Goal: Information Seeking & Learning: Learn about a topic

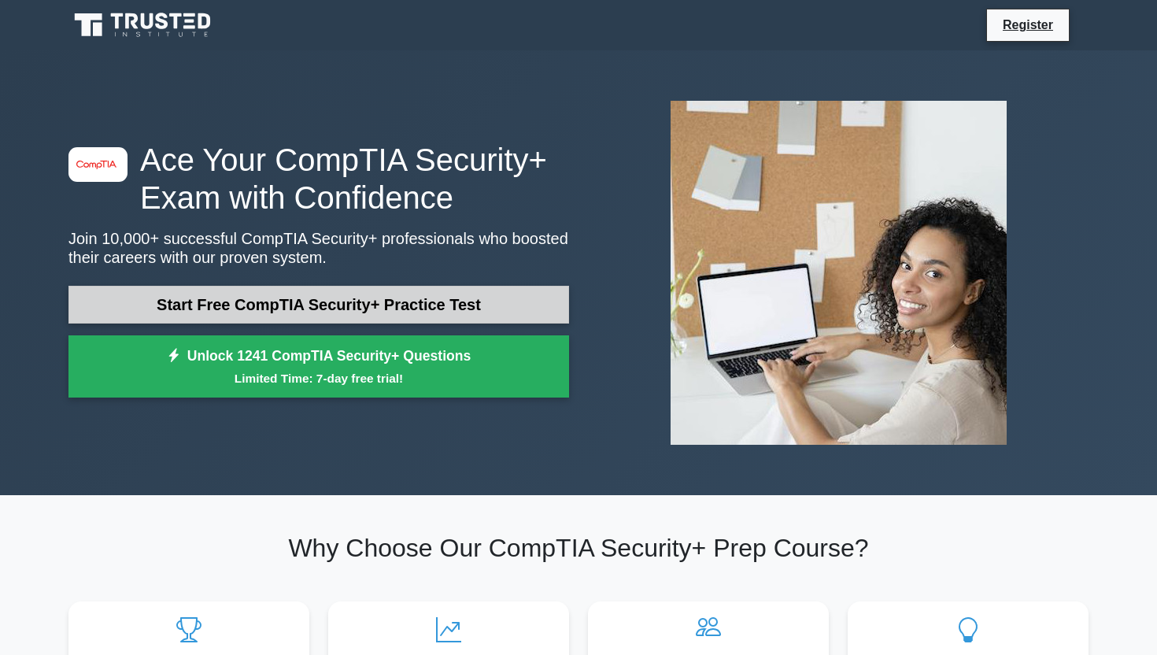
click at [311, 305] on link "Start Free CompTIA Security+ Practice Test" at bounding box center [318, 305] width 500 height 38
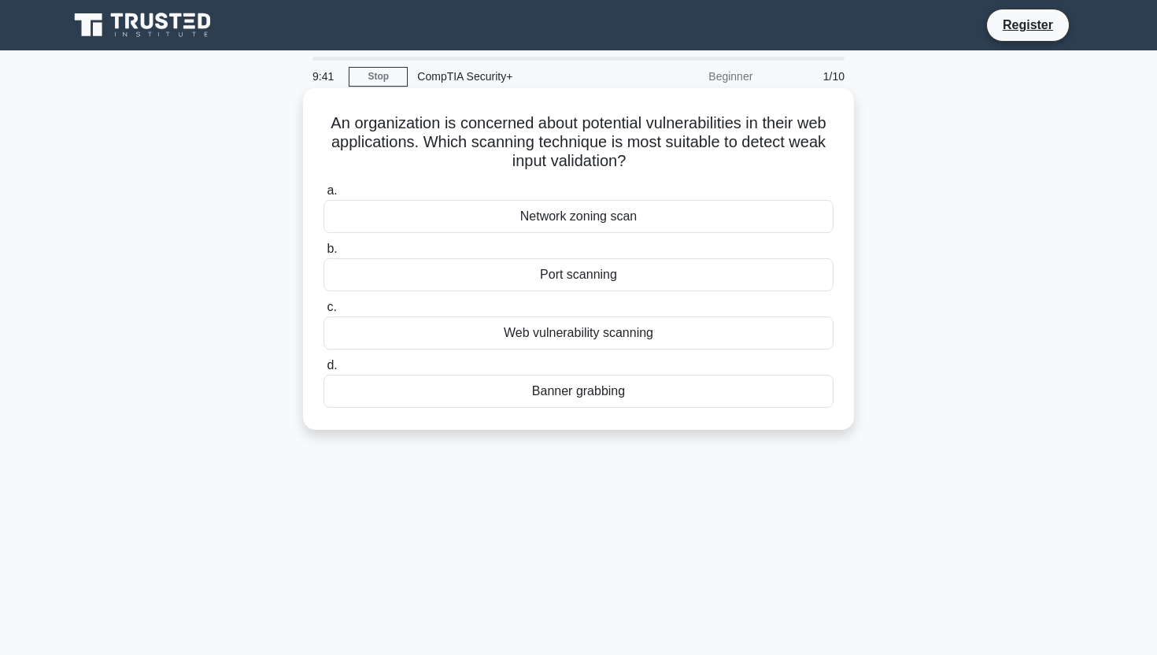
click at [556, 334] on div "Web vulnerability scanning" at bounding box center [578, 332] width 510 height 33
click at [323, 312] on input "c. Web vulnerability scanning" at bounding box center [323, 307] width 0 height 10
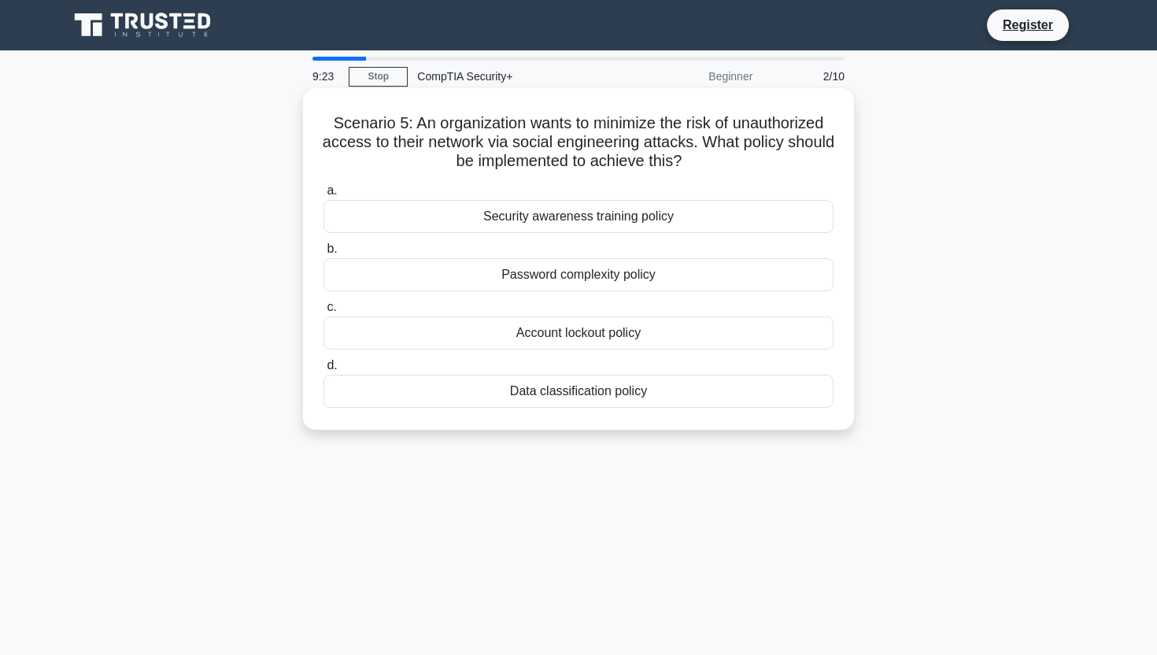
click at [585, 217] on div "Security awareness training policy" at bounding box center [578, 216] width 510 height 33
click at [323, 196] on input "a. Security awareness training policy" at bounding box center [323, 191] width 0 height 10
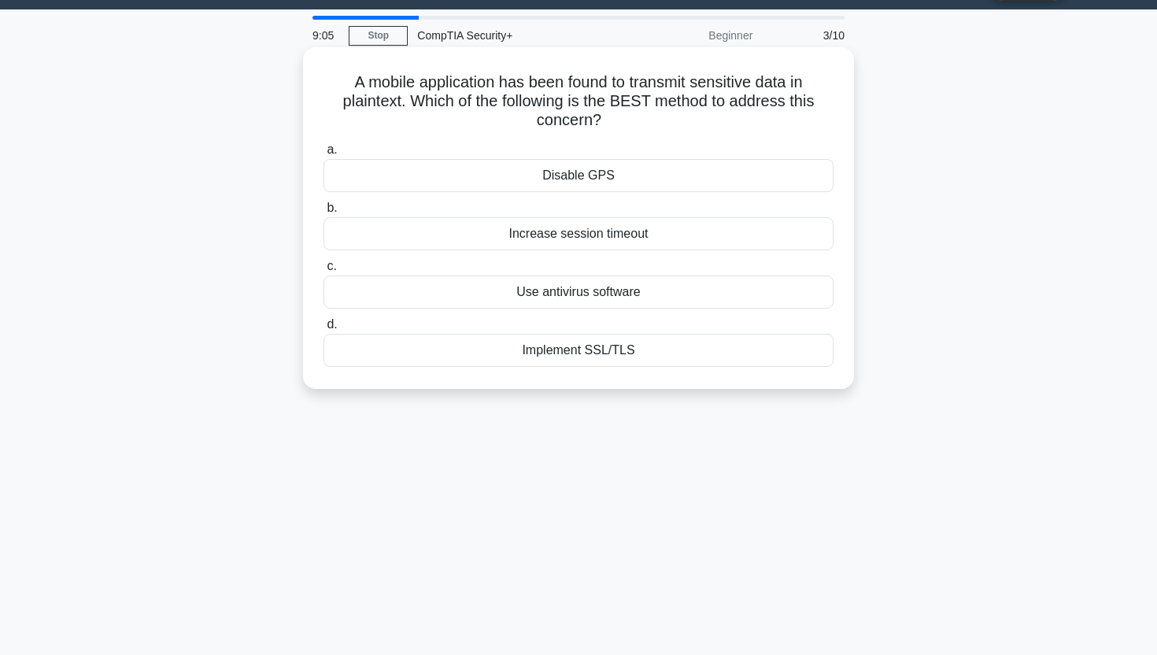
scroll to position [65, 0]
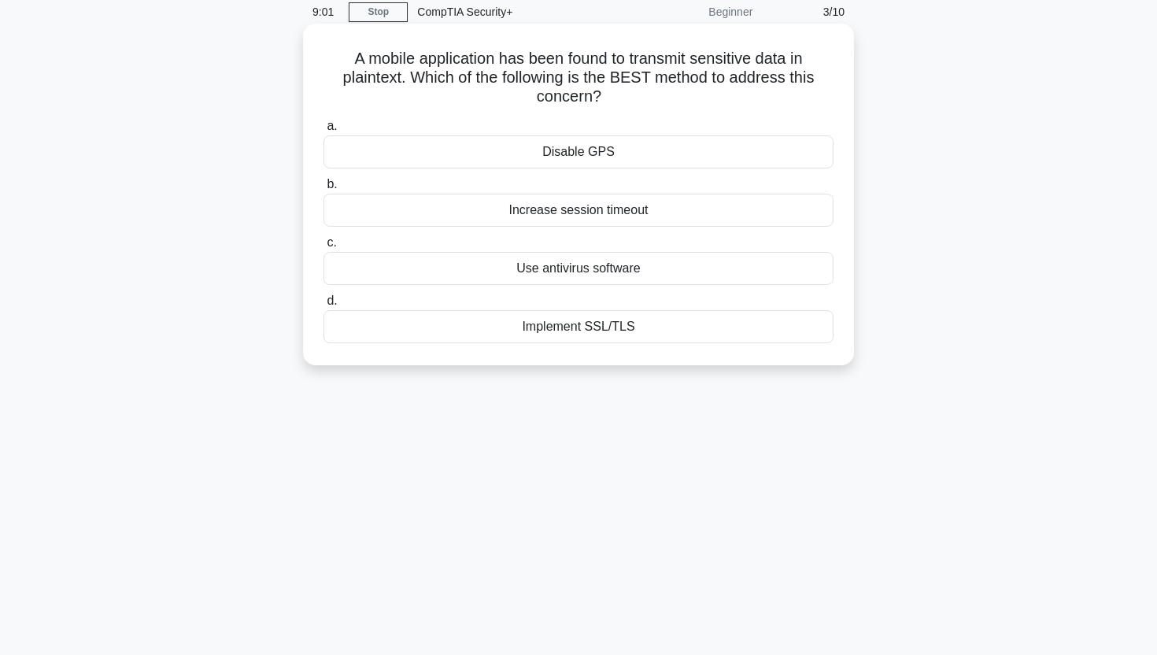
click at [592, 323] on div "Implement SSL/TLS" at bounding box center [578, 326] width 510 height 33
click at [323, 306] on input "d. Implement SSL/TLS" at bounding box center [323, 301] width 0 height 10
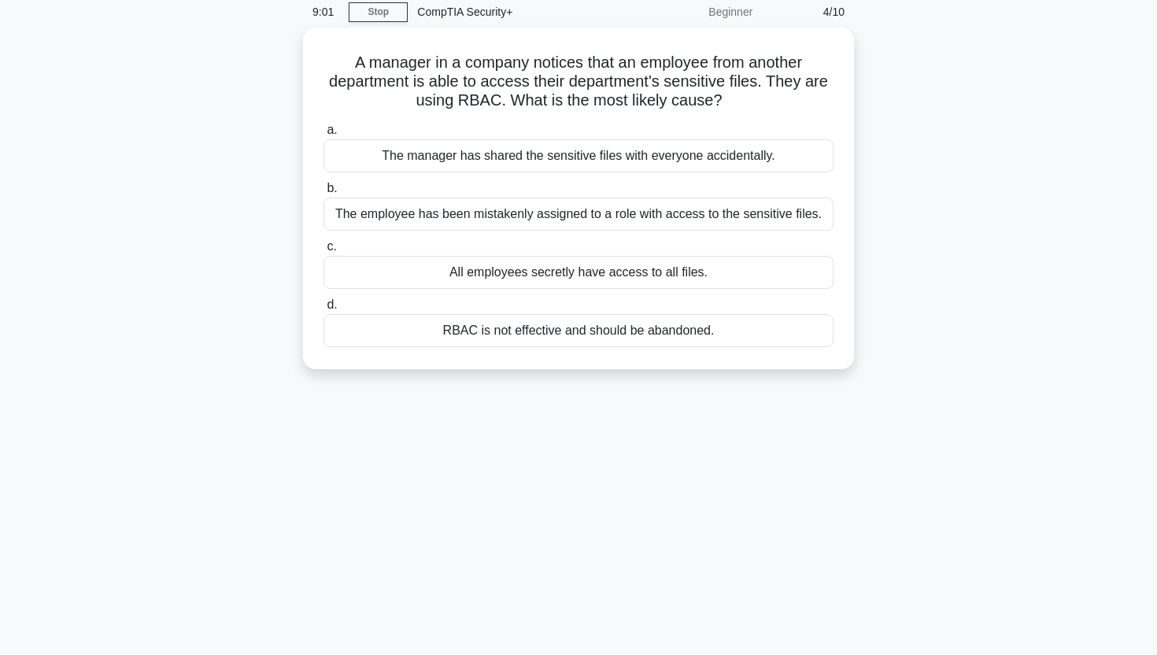
scroll to position [0, 0]
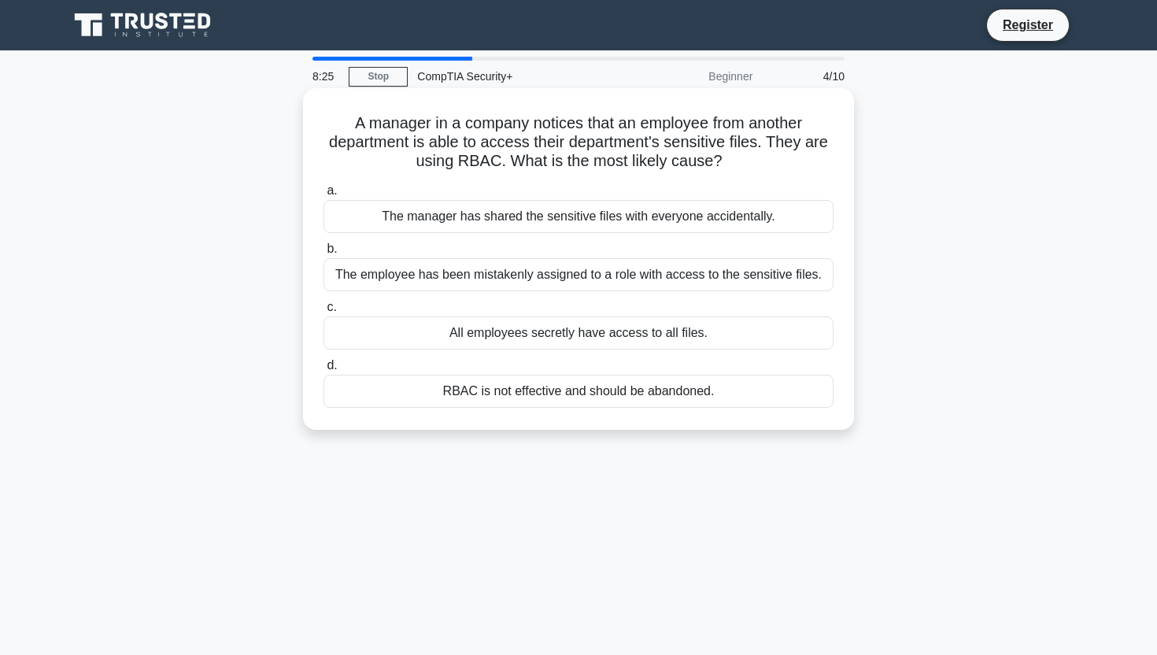
click at [710, 273] on div "The employee has been mistakenly assigned to a role with access to the sensitiv…" at bounding box center [578, 274] width 510 height 33
click at [323, 254] on input "b. The employee has been mistakenly assigned to a role with access to the sensi…" at bounding box center [323, 249] width 0 height 10
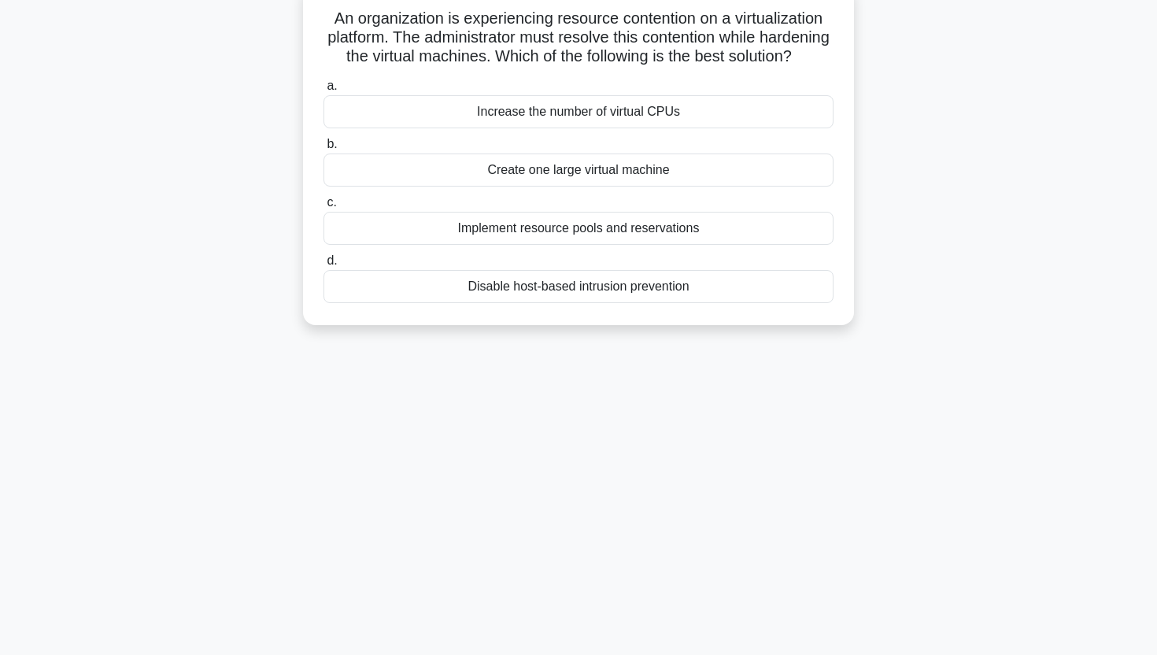
scroll to position [113, 0]
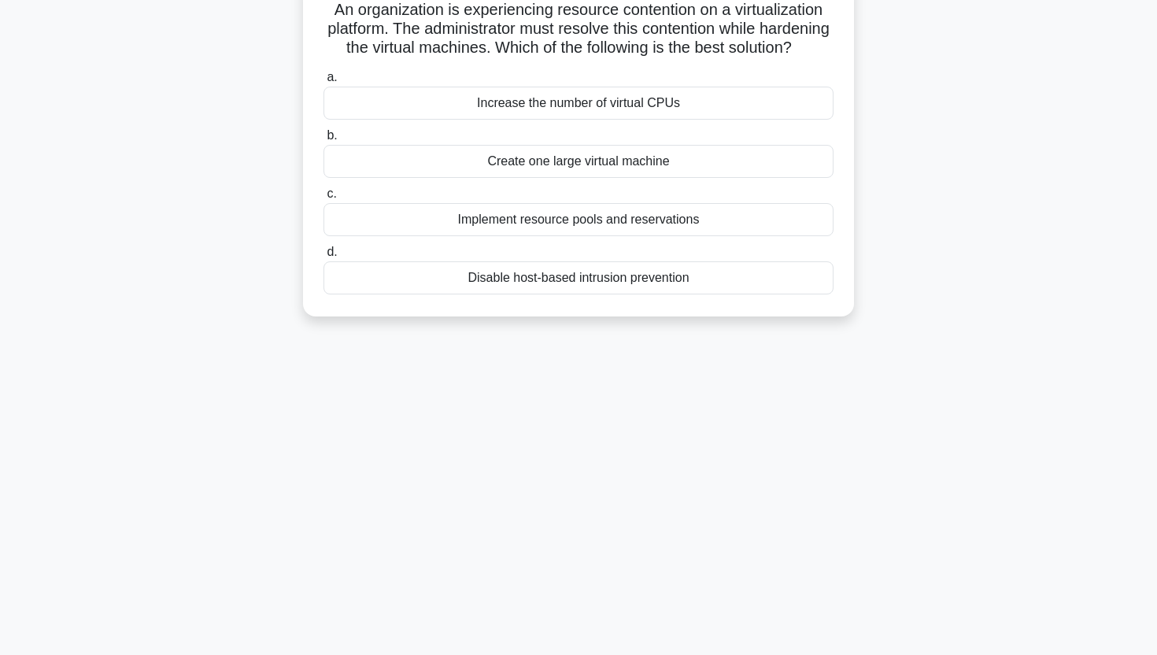
click at [574, 258] on label "d. Disable host-based intrusion prevention" at bounding box center [578, 268] width 510 height 52
click at [323, 257] on input "d. Disable host-based intrusion prevention" at bounding box center [323, 252] width 0 height 10
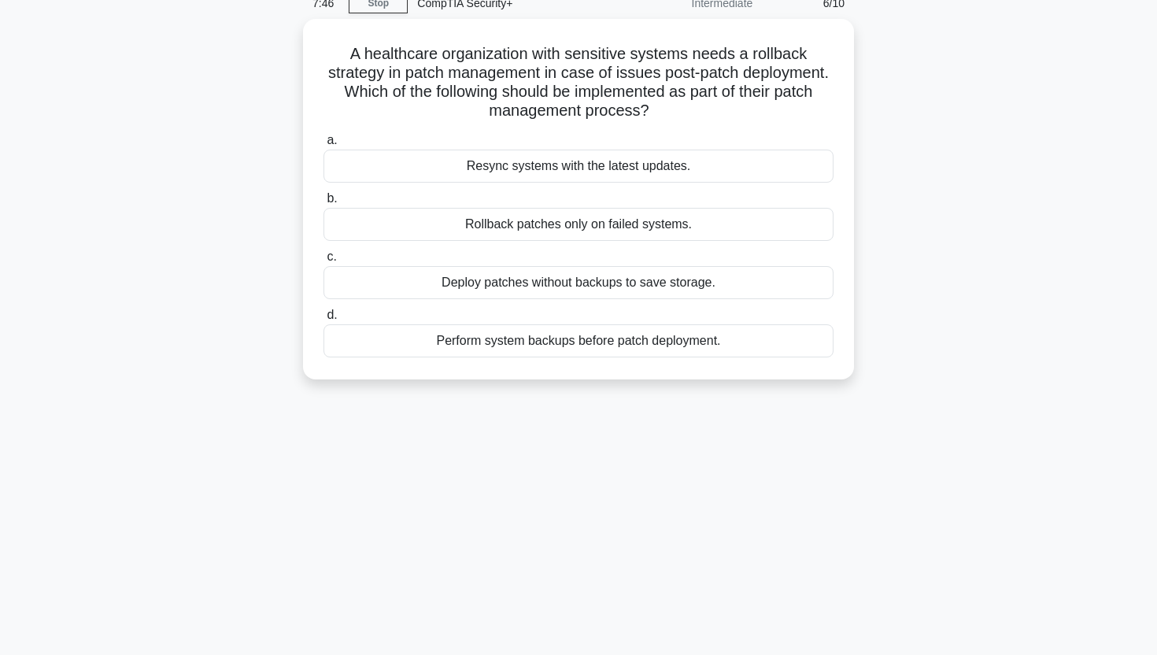
scroll to position [0, 0]
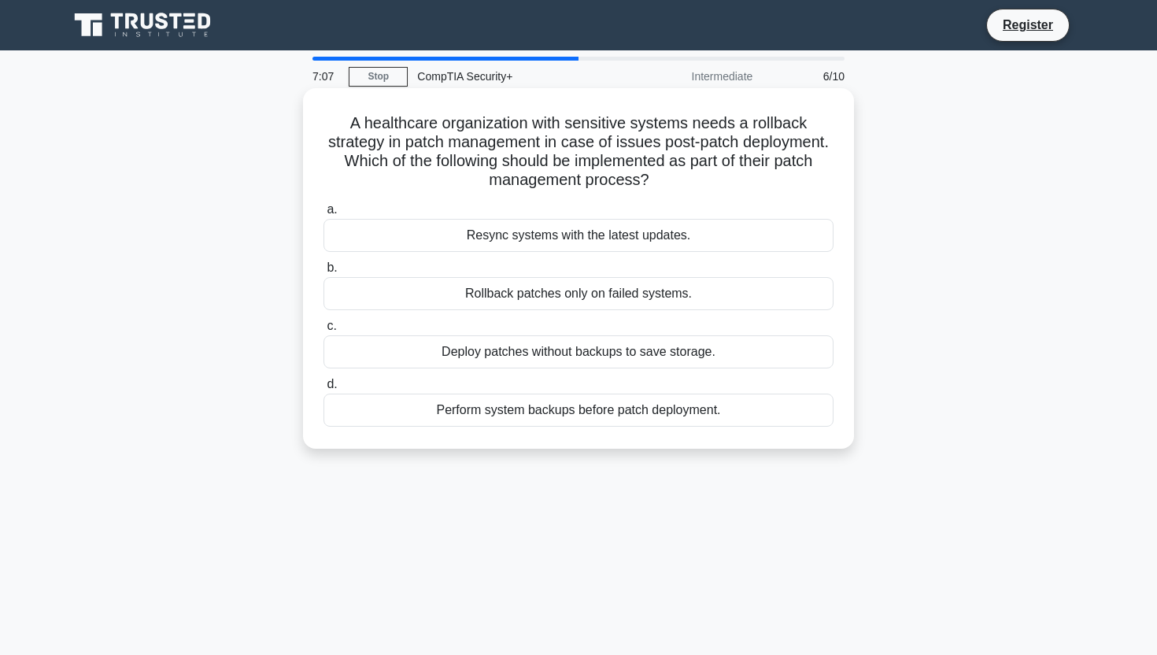
click at [537, 412] on div "Perform system backups before patch deployment." at bounding box center [578, 409] width 510 height 33
click at [323, 390] on input "d. Perform system backups before patch deployment." at bounding box center [323, 384] width 0 height 10
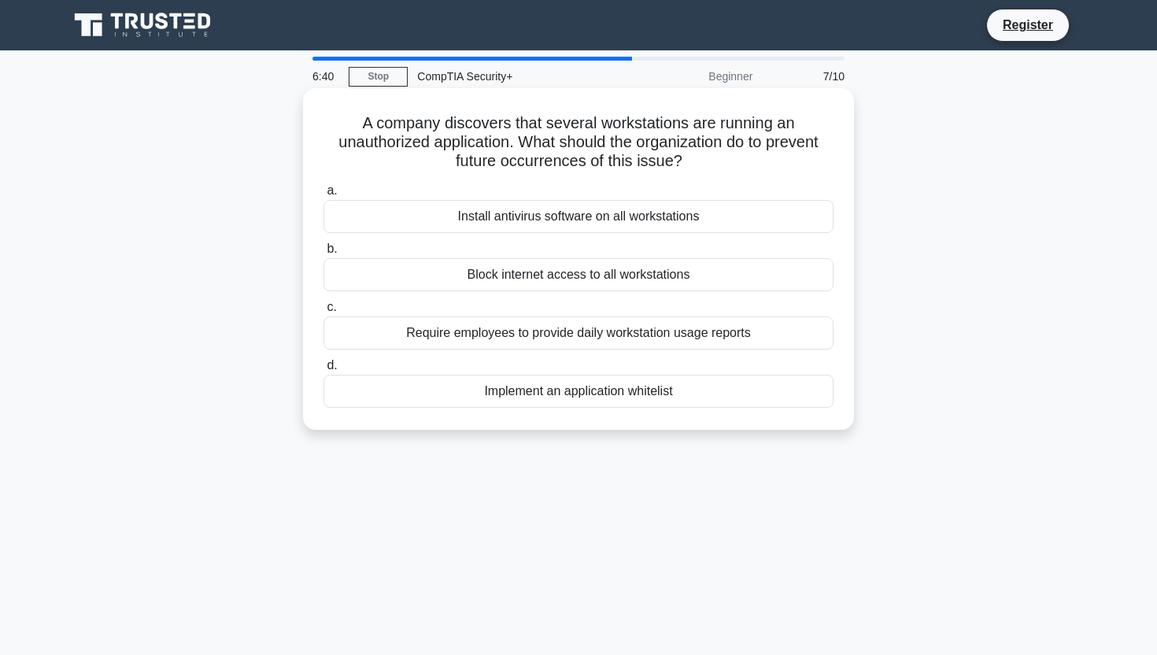
click at [545, 393] on div "Implement an application whitelist" at bounding box center [578, 391] width 510 height 33
click at [323, 371] on input "d. Implement an application whitelist" at bounding box center [323, 365] width 0 height 10
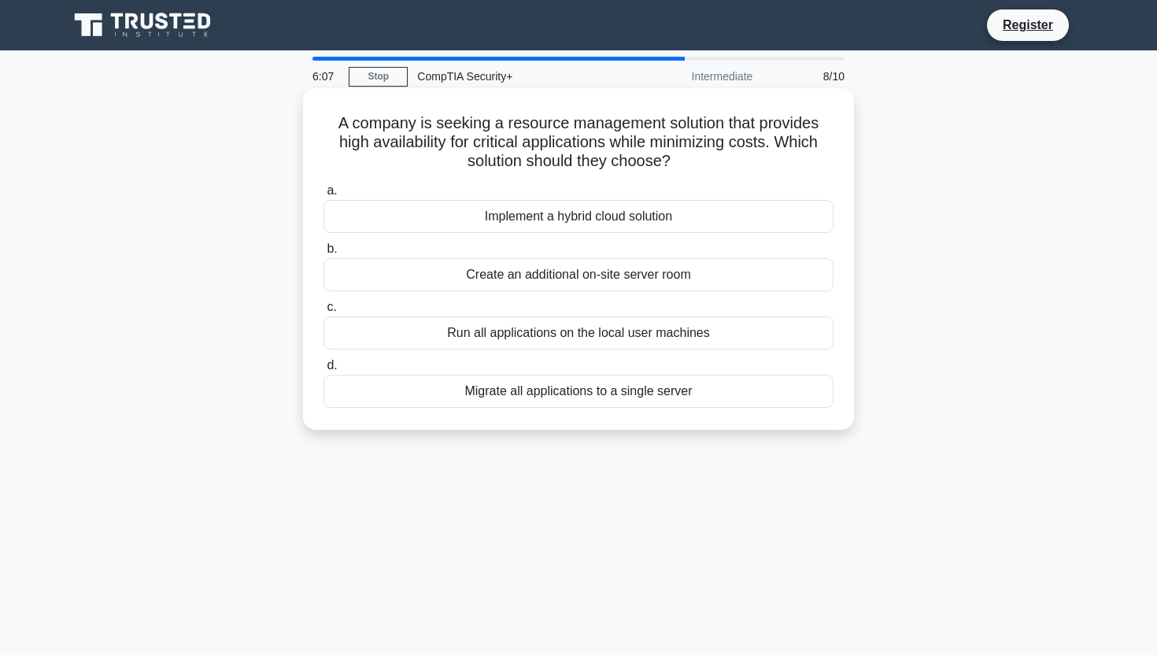
click at [600, 216] on div "Implement a hybrid cloud solution" at bounding box center [578, 216] width 510 height 33
click at [323, 196] on input "a. Implement a hybrid cloud solution" at bounding box center [323, 191] width 0 height 10
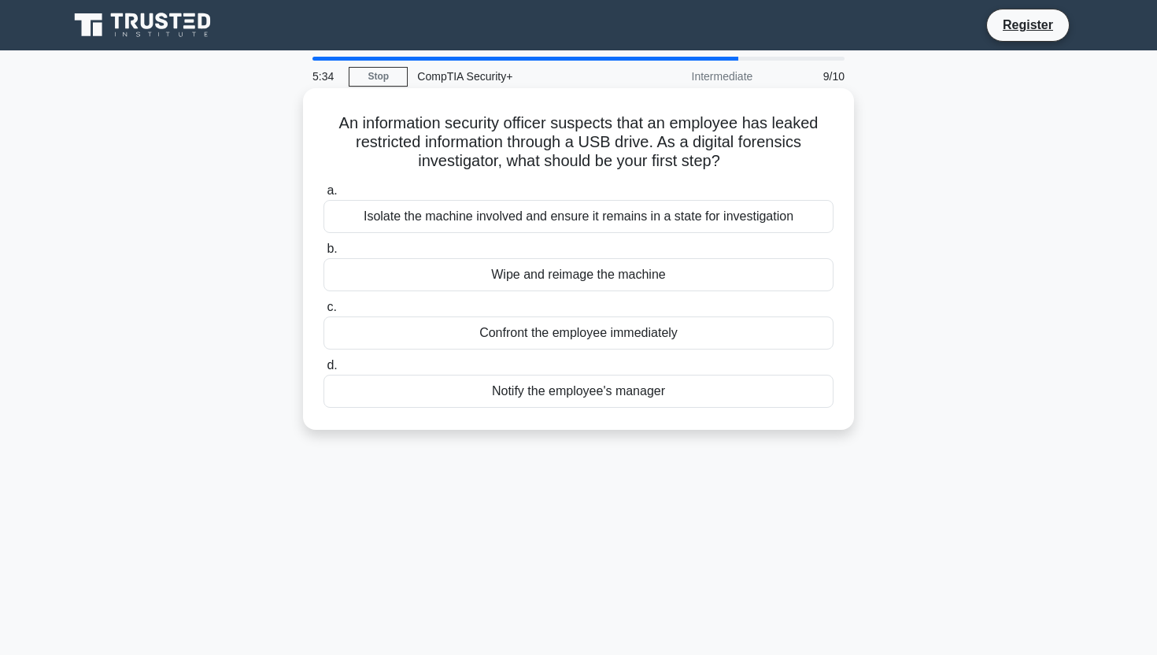
click at [694, 222] on div "Isolate the machine involved and ensure it remains in a state for investigation" at bounding box center [578, 216] width 510 height 33
click at [323, 196] on input "a. Isolate the machine involved and ensure it remains in a state for investigat…" at bounding box center [323, 191] width 0 height 10
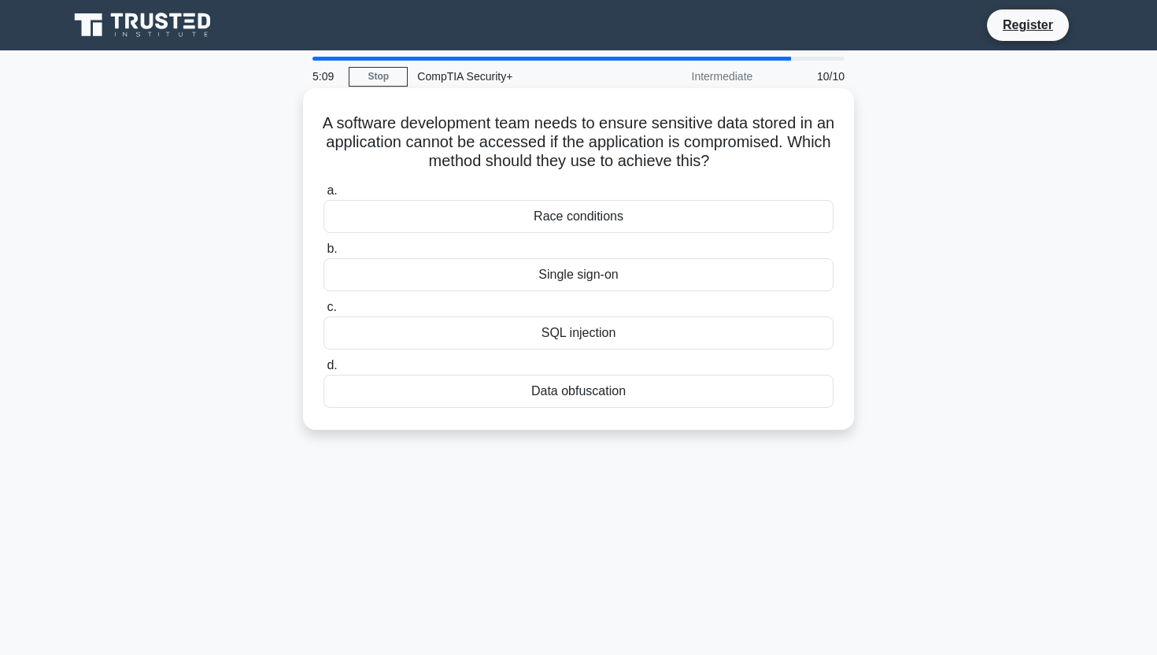
click at [571, 390] on div "Data obfuscation" at bounding box center [578, 391] width 510 height 33
click at [323, 371] on input "d. Data obfuscation" at bounding box center [323, 365] width 0 height 10
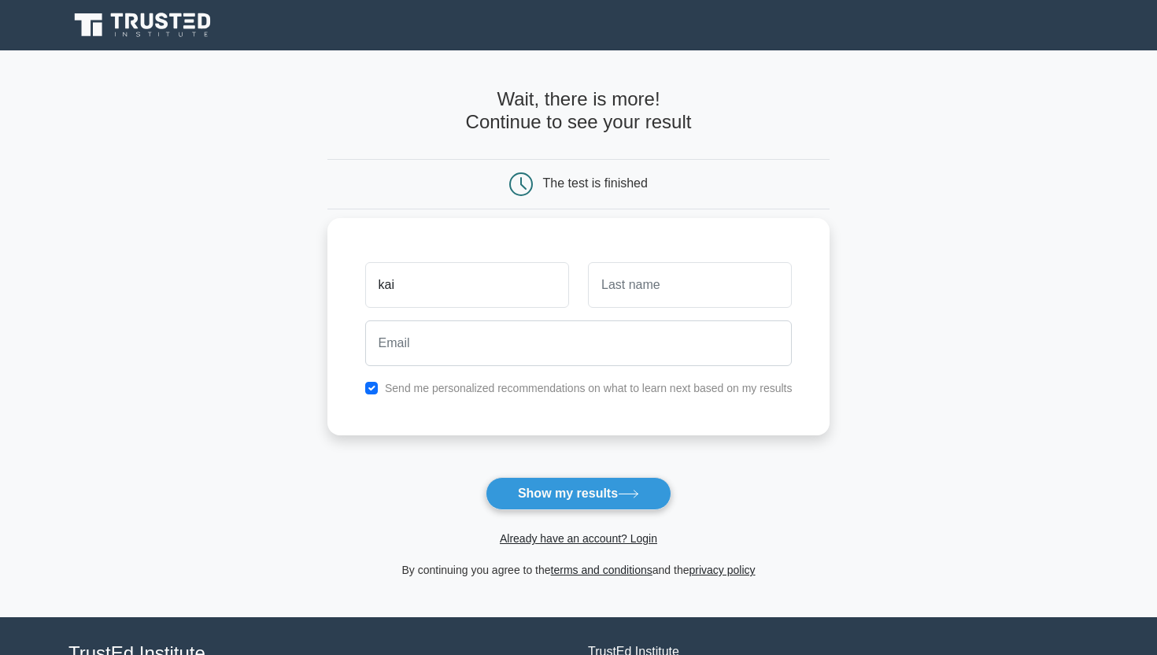
type input "kai"
type input "Ha"
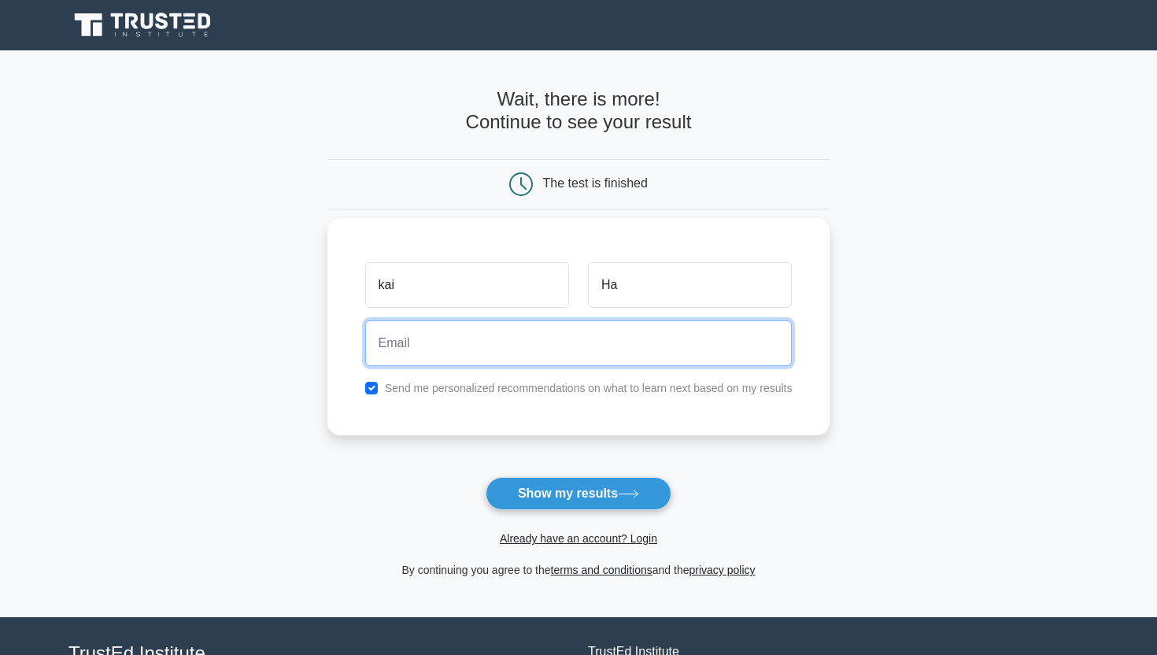
click at [430, 347] on input "email" at bounding box center [578, 343] width 427 height 46
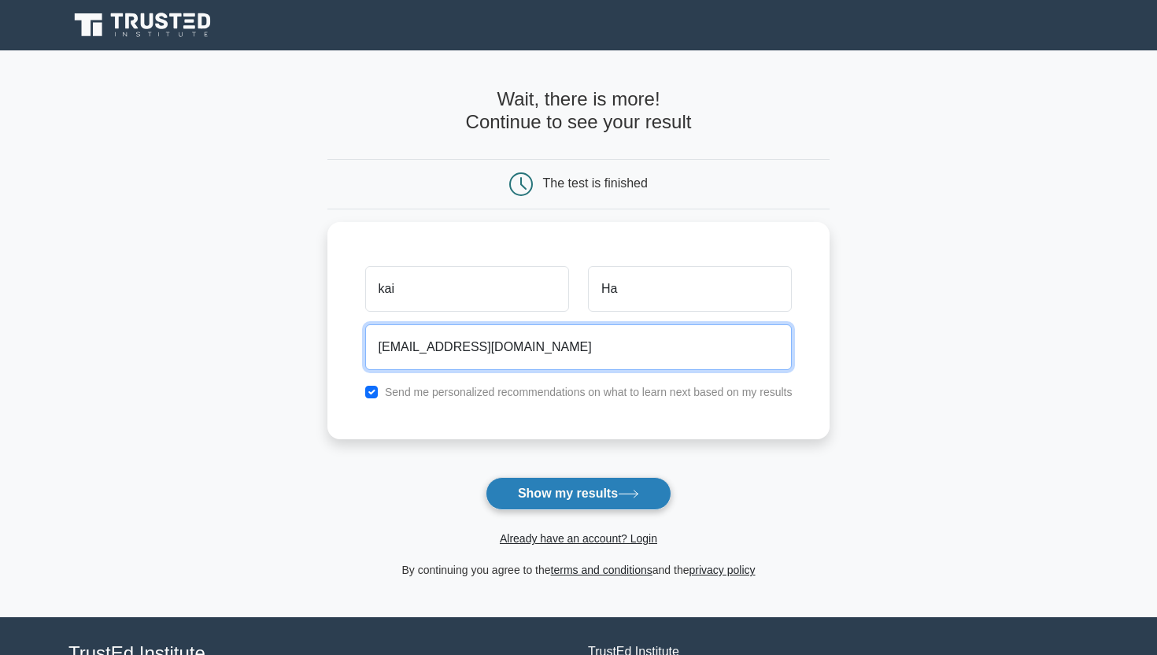
type input "Kaiha1902@gmail.com"
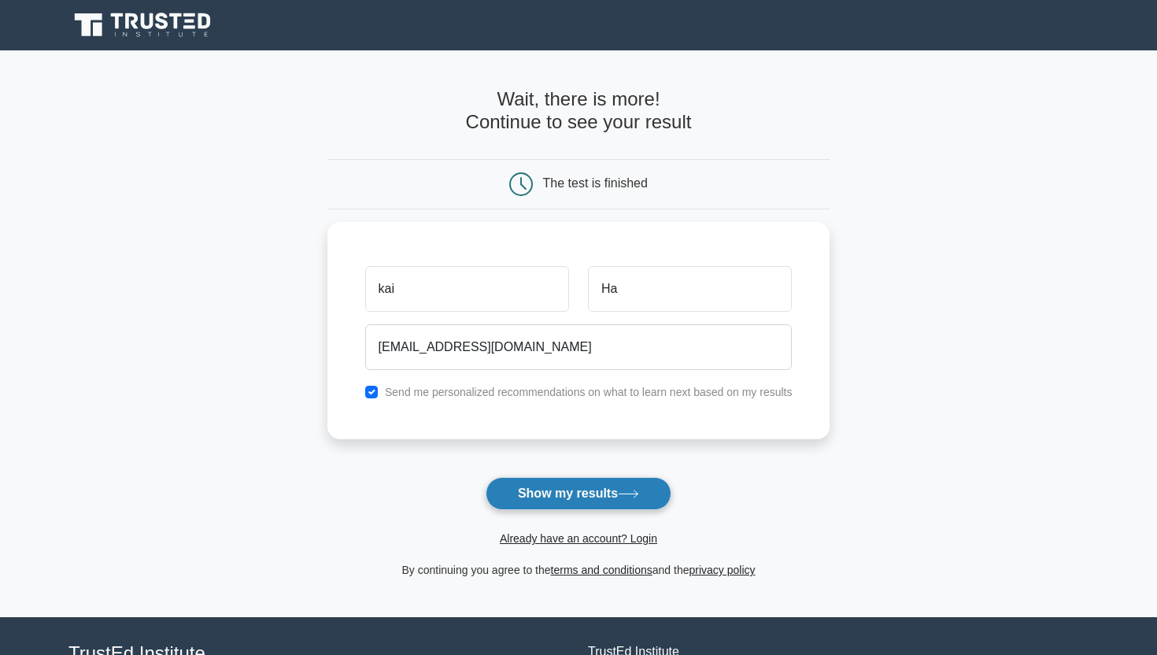
click at [582, 490] on button "Show my results" at bounding box center [579, 493] width 186 height 33
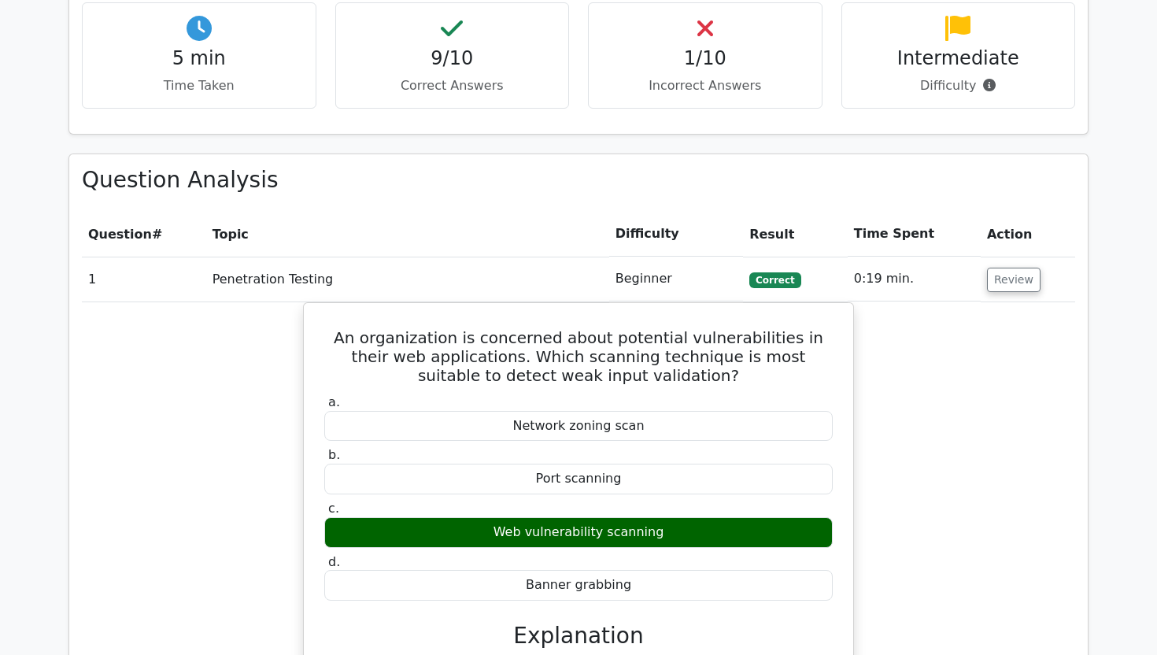
scroll to position [1120, 0]
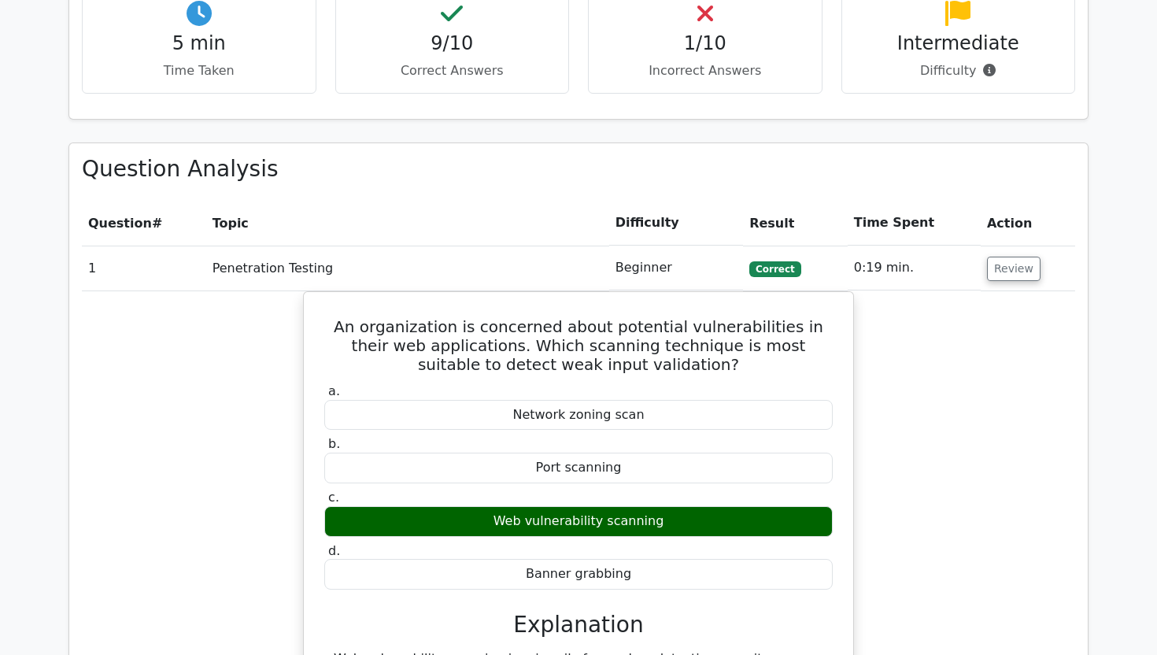
click at [711, 61] on p "Incorrect Answers" at bounding box center [705, 70] width 208 height 19
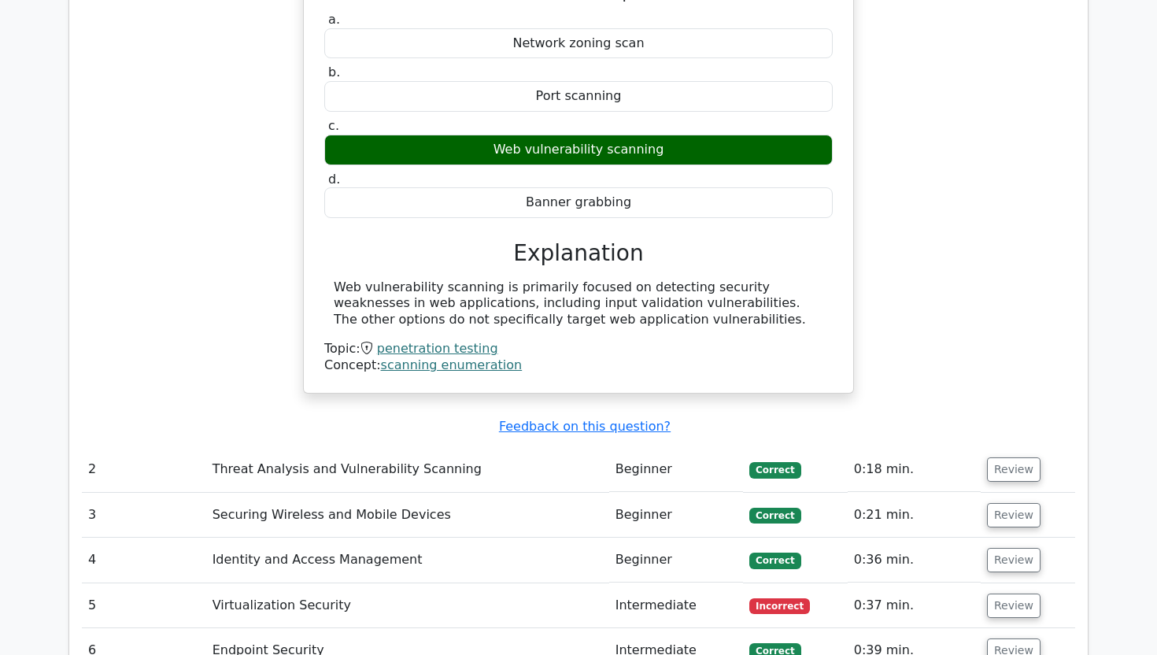
scroll to position [1486, 0]
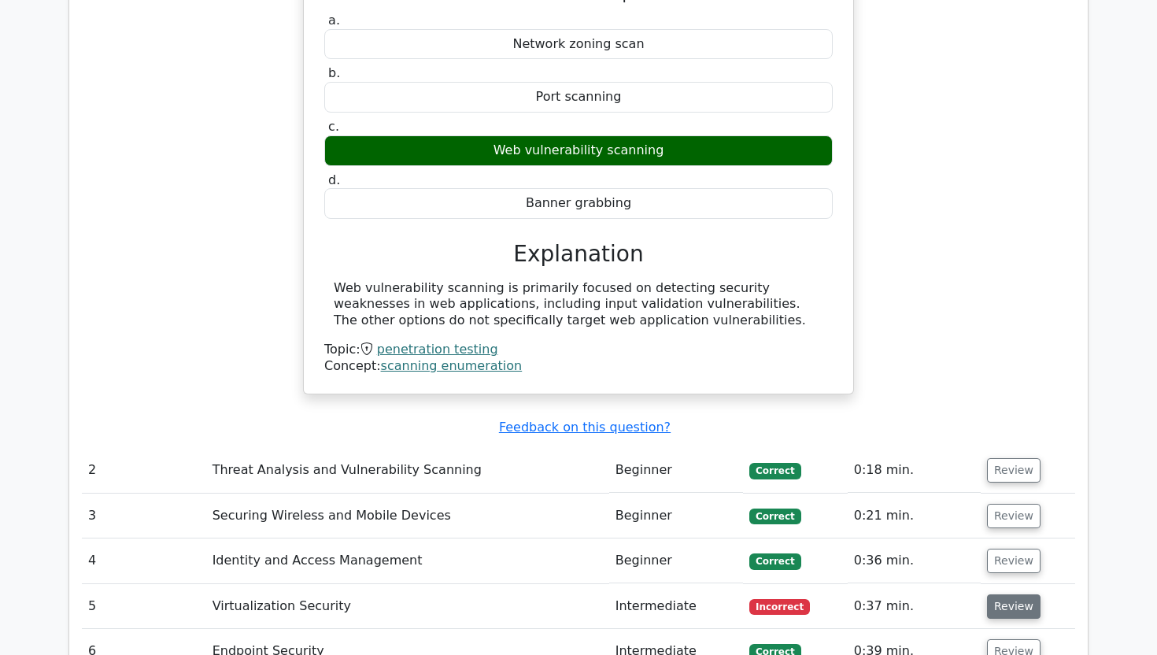
click at [1001, 594] on button "Review" at bounding box center [1014, 606] width 54 height 24
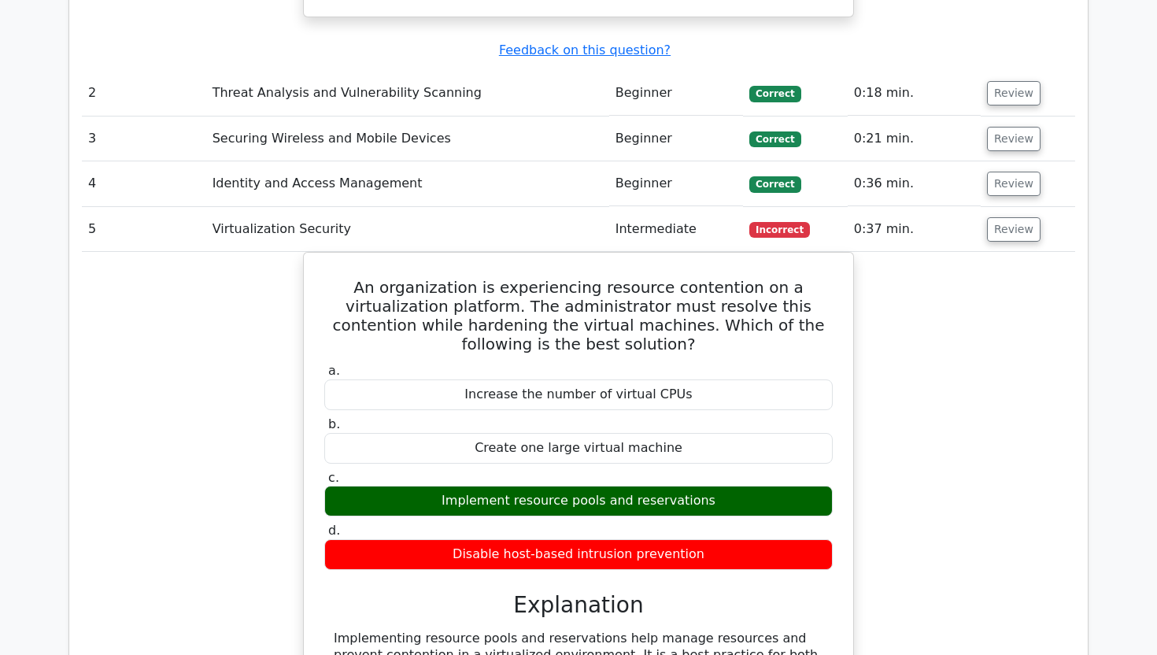
scroll to position [1868, 0]
